Goal: Information Seeking & Learning: Learn about a topic

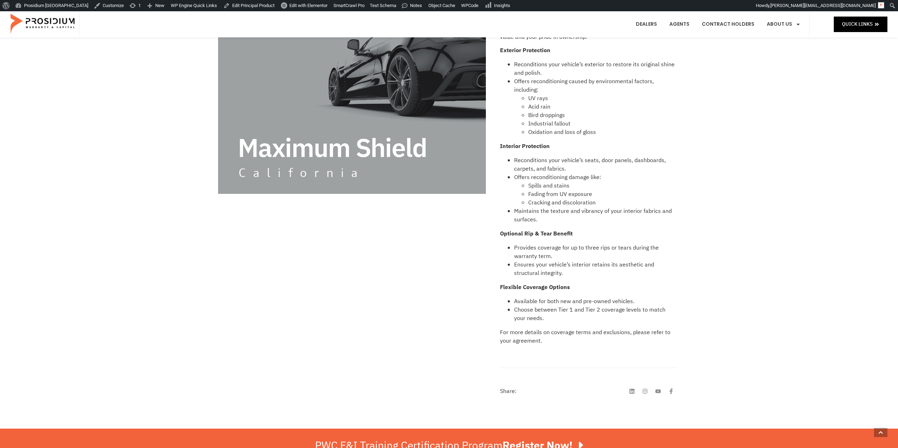
scroll to position [106, 0]
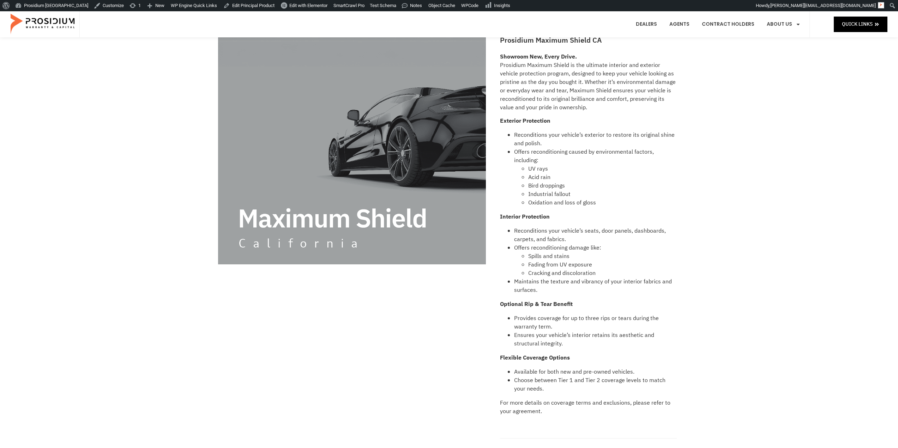
click at [551, 74] on p "Showroom New, Every Drive. Prosidium Maximum Shield is the ultimate interior an…" at bounding box center [588, 82] width 176 height 59
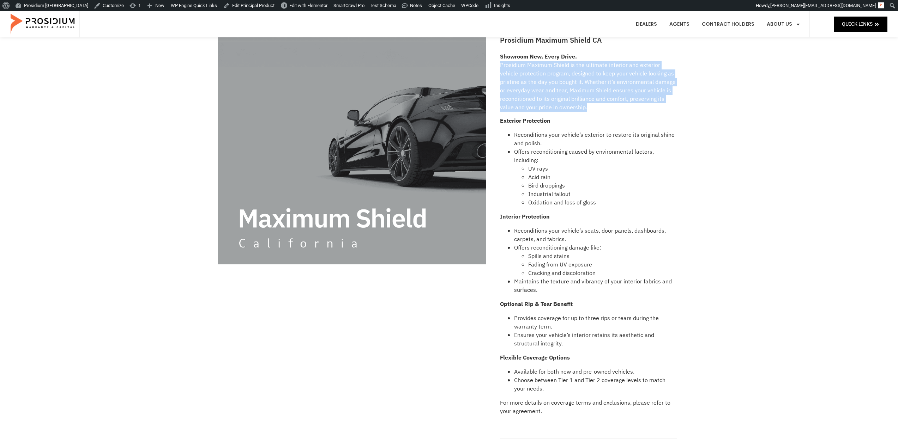
click at [551, 74] on p "Showroom New, Every Drive. Prosidium Maximum Shield is the ultimate interior an…" at bounding box center [588, 82] width 176 height 59
click at [554, 78] on p "Showroom New, Every Drive. Prosidium Maximum Shield is the ultimate interior an…" at bounding box center [588, 82] width 176 height 59
click at [561, 84] on p "Showroom New, Every Drive. Prosidium Maximum Shield is the ultimate interior an…" at bounding box center [588, 82] width 176 height 59
drag, startPoint x: 561, startPoint y: 84, endPoint x: 560, endPoint y: 74, distance: 9.2
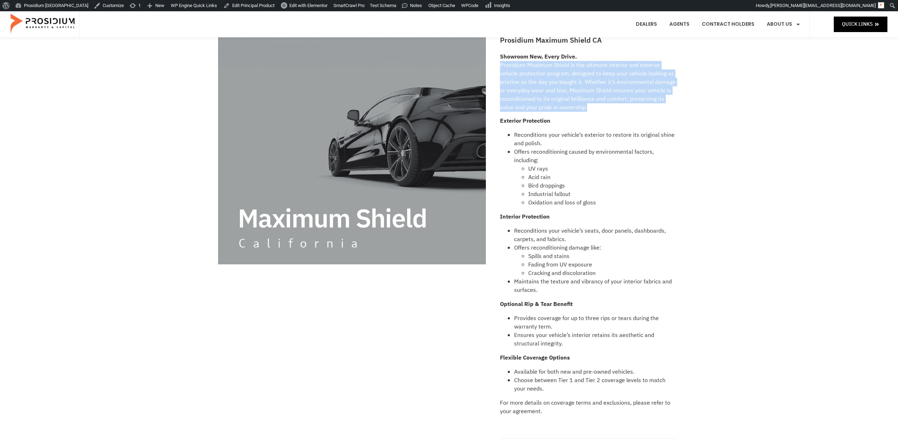
click at [561, 76] on p "Showroom New, Every Drive. Prosidium Maximum Shield is the ultimate interior an…" at bounding box center [588, 82] width 176 height 59
click at [560, 74] on p "Showroom New, Every Drive. Prosidium Maximum Shield is the ultimate interior an…" at bounding box center [588, 82] width 176 height 59
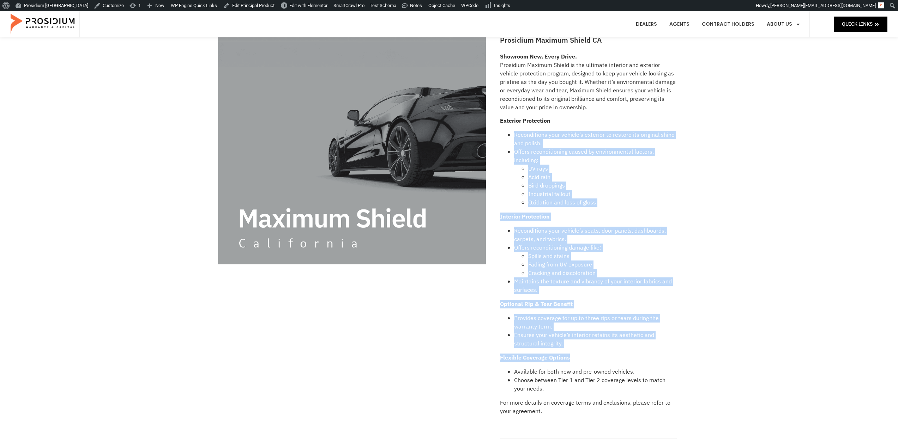
drag, startPoint x: 509, startPoint y: 129, endPoint x: 645, endPoint y: 359, distance: 267.6
click at [645, 359] on div "Showroom New, Every Drive. Prosidium Maximum Shield is the ultimate interior an…" at bounding box center [588, 237] width 176 height 369
click at [604, 208] on div "Showroom New, Every Drive. Prosidium Maximum Shield is the ultimate interior an…" at bounding box center [588, 237] width 176 height 369
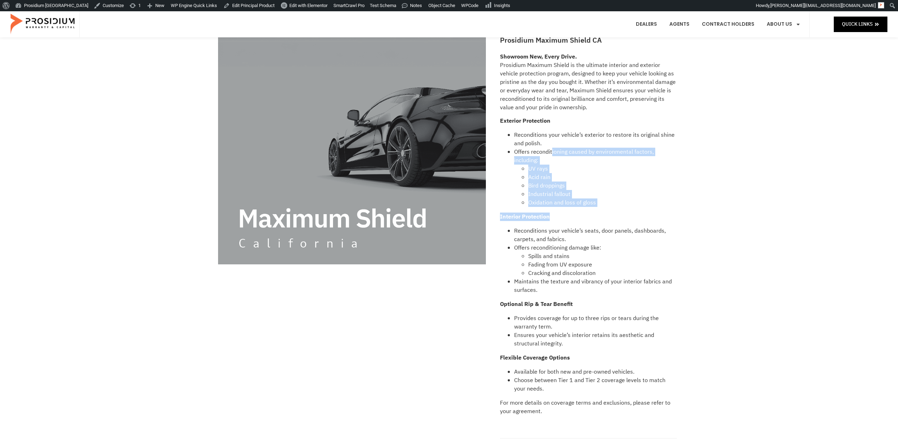
drag, startPoint x: 601, startPoint y: 207, endPoint x: 550, endPoint y: 152, distance: 75.6
click at [552, 151] on div "Showroom New, Every Drive. Prosidium Maximum Shield is the ultimate interior an…" at bounding box center [588, 237] width 176 height 369
click at [549, 154] on li "Offers reconditioning caused by environmental factors, including: UV rays Acid …" at bounding box center [595, 177] width 162 height 59
drag, startPoint x: 519, startPoint y: 126, endPoint x: 523, endPoint y: 136, distance: 11.2
click at [522, 134] on div "Showroom New, Every Drive. Prosidium Maximum Shield is the ultimate interior an…" at bounding box center [588, 237] width 176 height 369
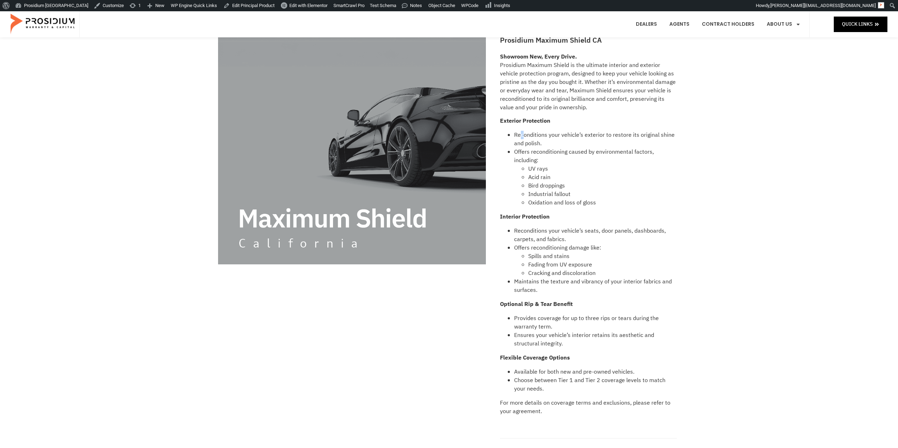
scroll to position [71, 0]
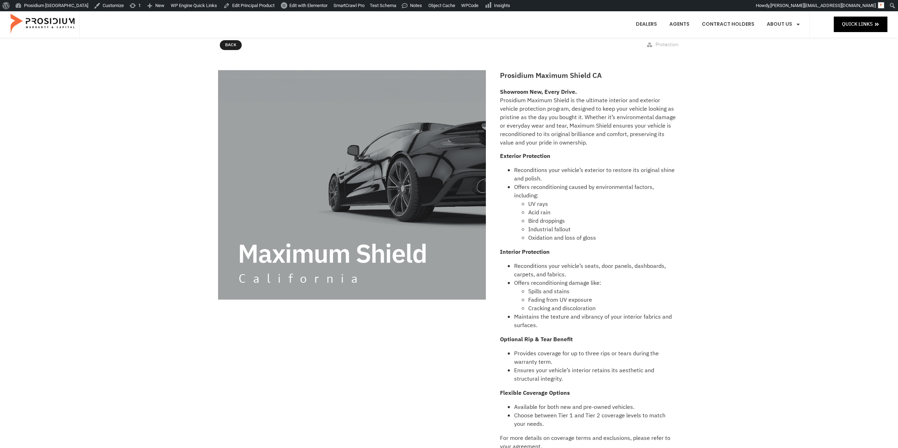
click at [545, 40] on div "Back Protection" at bounding box center [449, 46] width 466 height 19
